Goal: Task Accomplishment & Management: Complete application form

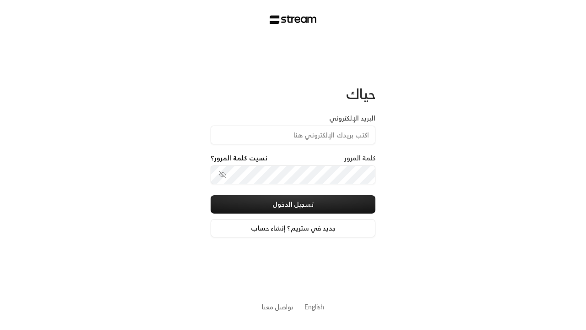
click at [312, 138] on input "البريد الإلكتروني" at bounding box center [293, 134] width 165 height 19
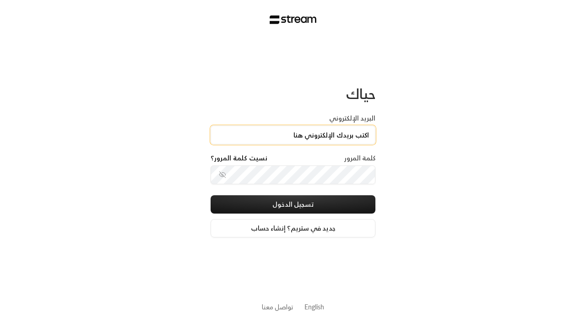
click at [293, 135] on input "البريد الإلكتروني" at bounding box center [293, 134] width 165 height 19
type input "[PERSON_NAME][EMAIL_ADDRESS][DOMAIN_NAME]"
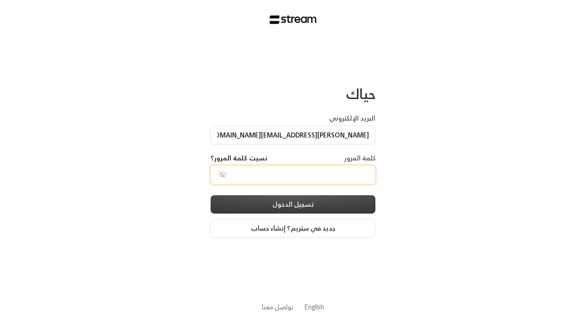
click at [317, 203] on button "تسجيل الدخول" at bounding box center [293, 204] width 165 height 18
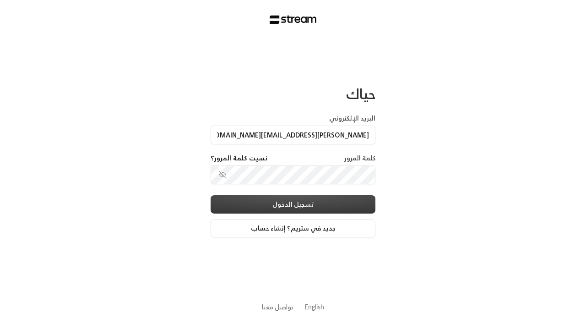
click at [293, 204] on button "تسجيل الدخول" at bounding box center [293, 204] width 165 height 18
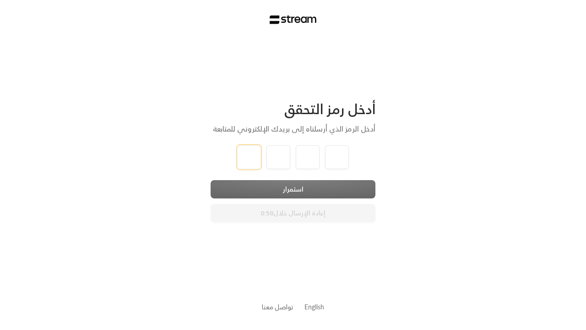
type input "1"
type input "2"
type input "3"
type input "4"
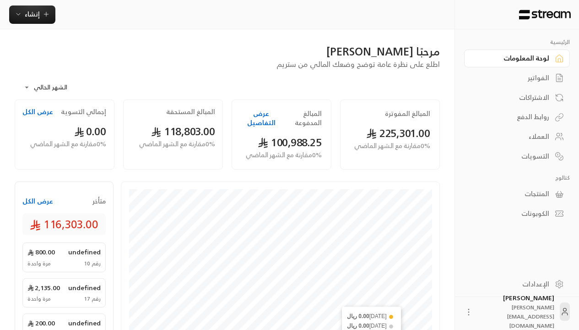
scroll to position [316, 0]
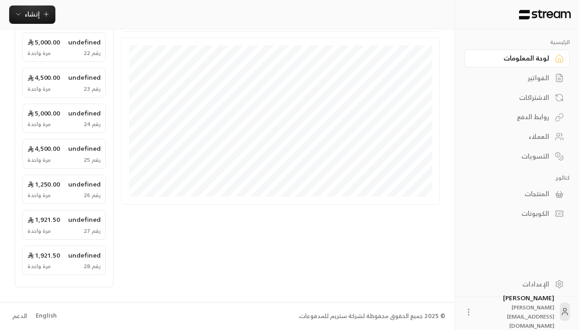
click at [40, 318] on div "English" at bounding box center [46, 315] width 21 height 9
click at [45, 316] on div "English" at bounding box center [46, 315] width 21 height 9
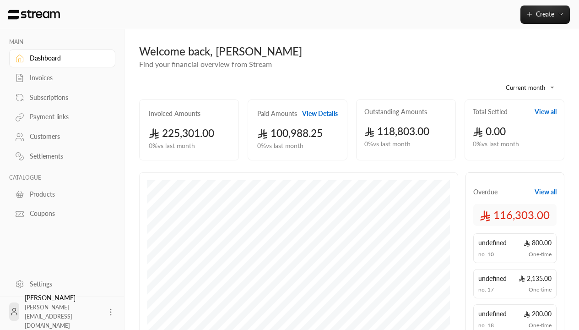
click at [64, 136] on div "Customers" at bounding box center [67, 136] width 74 height 9
click at [61, 136] on div "Customers" at bounding box center [67, 136] width 74 height 9
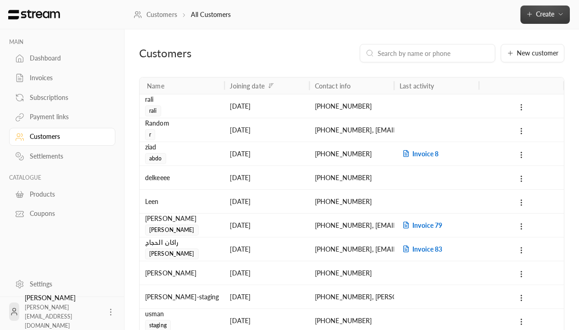
click at [559, 20] on button "Create" at bounding box center [545, 14] width 49 height 18
click at [545, 14] on span "Create" at bounding box center [545, 14] width 18 height 8
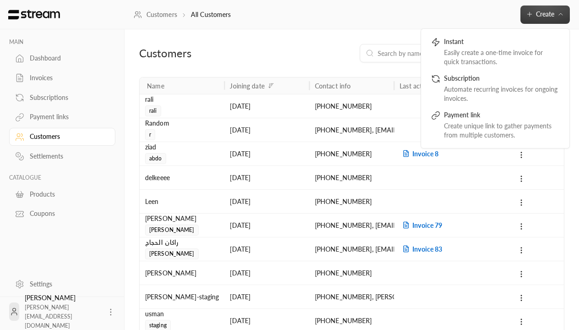
click at [562, 22] on button "Create" at bounding box center [545, 14] width 49 height 18
click at [545, 14] on span "Create" at bounding box center [545, 14] width 18 height 8
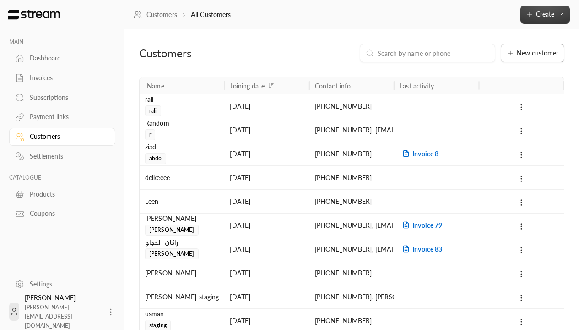
click at [524, 58] on button "New customer" at bounding box center [533, 53] width 64 height 18
click at [533, 53] on span "New customer" at bounding box center [538, 53] width 42 height 6
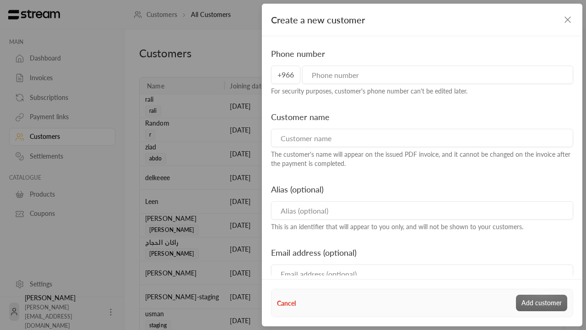
click at [364, 76] on input "tel" at bounding box center [437, 74] width 271 height 18
click at [437, 75] on input "tel" at bounding box center [437, 74] width 271 height 18
click at [336, 134] on input at bounding box center [422, 138] width 302 height 18
type input "536344358"
click at [421, 138] on input at bounding box center [422, 138] width 302 height 18
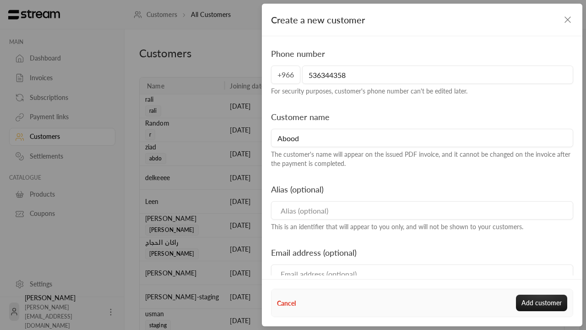
type input "Abood"
type input "Abood Alias"
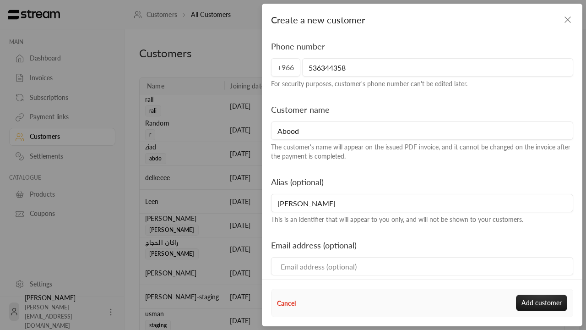
click at [331, 134] on input "Abood" at bounding box center [422, 130] width 302 height 18
click at [421, 131] on input "Abood" at bounding box center [422, 130] width 302 height 18
click at [329, 211] on input "Abood Alias" at bounding box center [422, 203] width 302 height 18
click at [421, 203] on input "Abood Alias" at bounding box center [422, 203] width 302 height 18
click at [377, 266] on input "Email" at bounding box center [422, 266] width 302 height 18
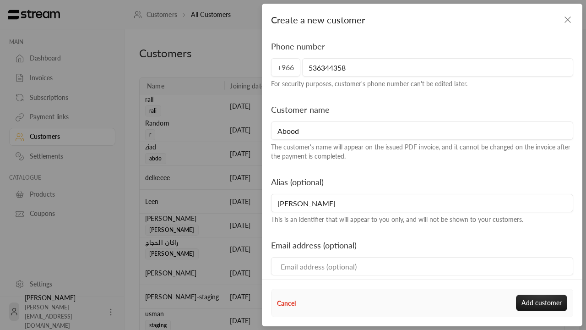
click at [421, 266] on input "Email" at bounding box center [422, 266] width 302 height 18
click at [333, 272] on input "mrasharabi@" at bounding box center [422, 266] width 302 height 18
click at [421, 266] on input "mrasharabi@" at bounding box center [422, 266] width 302 height 18
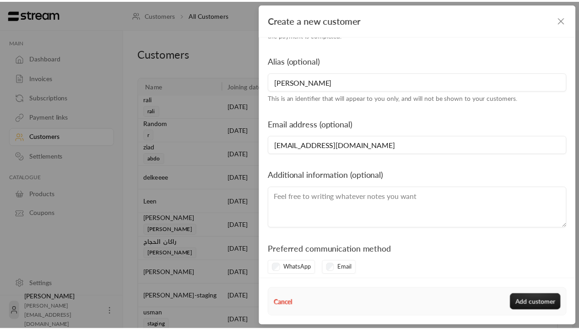
scroll to position [139, 0]
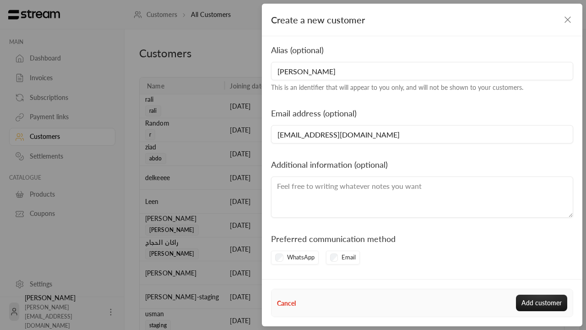
click at [304, 187] on textarea at bounding box center [422, 196] width 302 height 41
type input "mrasharabi@gmail.com"
click at [421, 197] on textarea at bounding box center [422, 196] width 302 height 41
type textarea "Additional information"
click at [539, 301] on button "Add customer" at bounding box center [541, 302] width 51 height 16
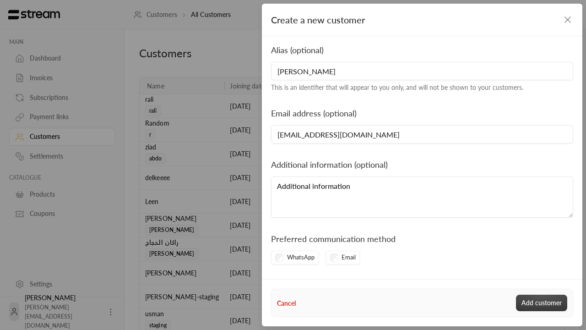
click at [542, 303] on button "Add customer" at bounding box center [541, 302] width 51 height 16
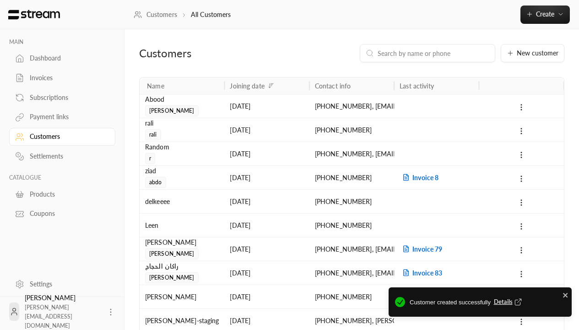
click at [449, 313] on div "Customer created successfully Details" at bounding box center [480, 301] width 183 height 29
click at [480, 302] on span "Customer created successfully Details" at bounding box center [488, 302] width 156 height 11
click at [506, 303] on span "Details" at bounding box center [509, 301] width 30 height 9
click at [508, 302] on span "Details" at bounding box center [509, 301] width 30 height 9
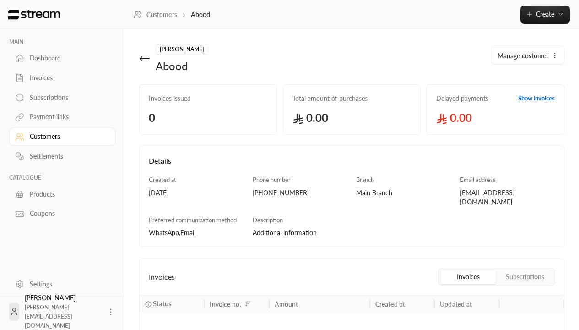
click at [177, 71] on div "Abood" at bounding box center [182, 66] width 53 height 15
click at [174, 66] on div "Abood" at bounding box center [182, 66] width 53 height 15
click at [175, 51] on span "Abood Alias" at bounding box center [182, 49] width 53 height 11
click at [174, 49] on span "Abood Alias" at bounding box center [182, 49] width 53 height 11
click at [153, 121] on span "0" at bounding box center [208, 117] width 119 height 15
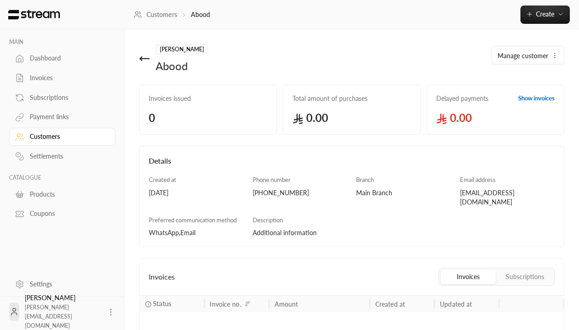
click at [208, 118] on span "0" at bounding box center [208, 117] width 119 height 15
click at [317, 121] on span "0.00" at bounding box center [352, 117] width 119 height 15
click at [352, 118] on span "0.00" at bounding box center [352, 117] width 119 height 15
click at [460, 124] on span "0.00" at bounding box center [495, 117] width 119 height 15
click at [496, 109] on link "Delayed payments Show invoices 0.00" at bounding box center [496, 109] width 138 height 50
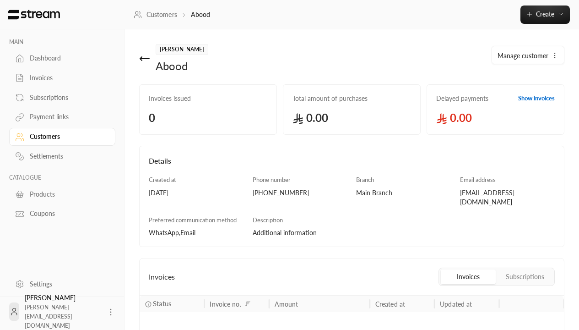
click at [168, 192] on div "15/09/2025" at bounding box center [196, 192] width 95 height 9
click at [196, 192] on div "15/09/2025" at bounding box center [196, 192] width 95 height 9
click at [277, 190] on div "+966536344358" at bounding box center [300, 192] width 95 height 9
click at [300, 192] on div "+966536344358" at bounding box center [300, 192] width 95 height 9
click at [486, 192] on div "mrasharabi@gmail.com" at bounding box center [507, 197] width 95 height 18
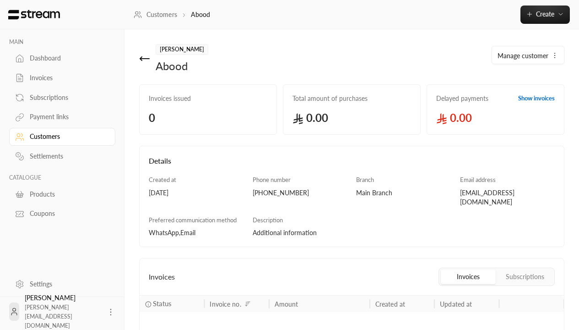
click at [507, 192] on div "mrasharabi@gmail.com" at bounding box center [507, 197] width 95 height 18
